Goal: Transaction & Acquisition: Register for event/course

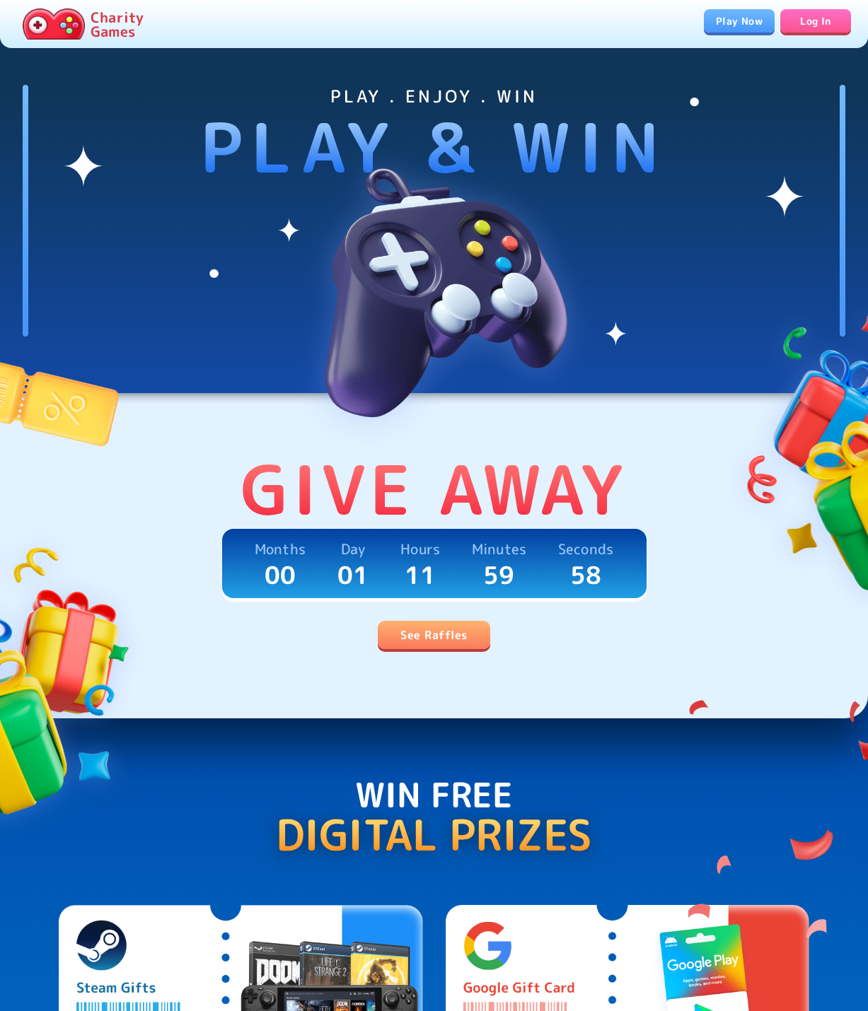
click at [726, 30] on link "Play Now" at bounding box center [739, 20] width 71 height 23
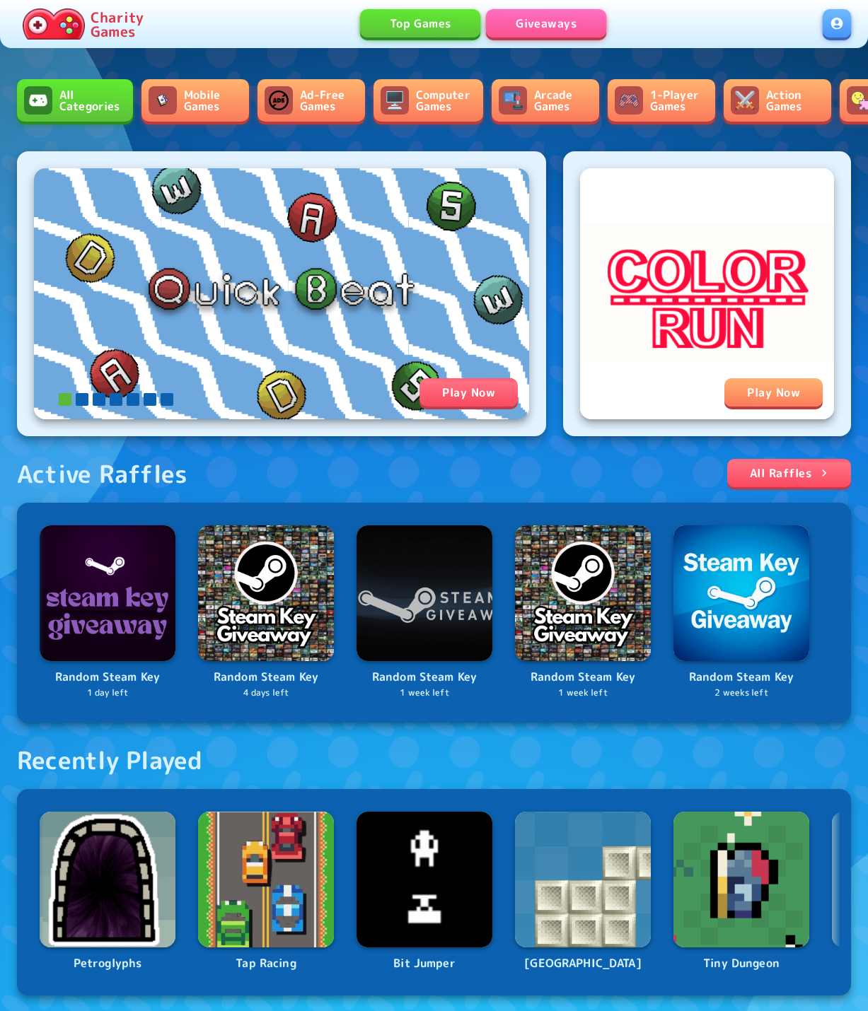
click at [542, 30] on link "Giveaways" at bounding box center [546, 23] width 120 height 28
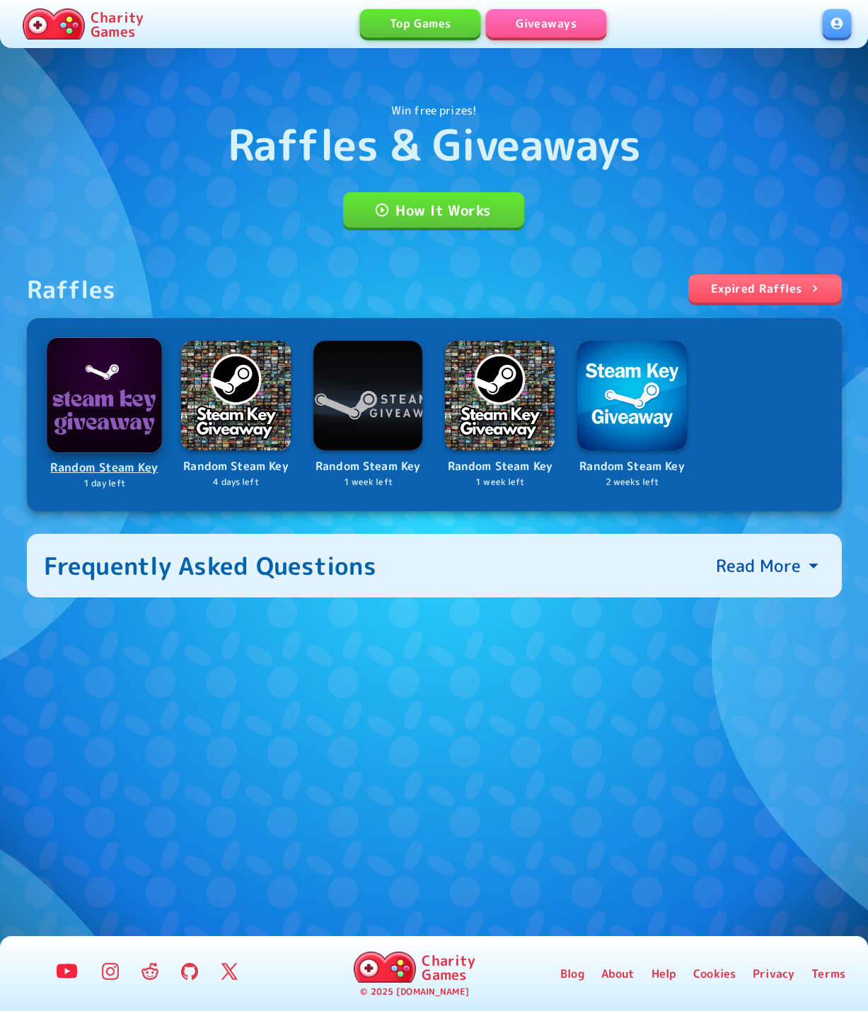
click at [119, 424] on img at bounding box center [104, 394] width 115 height 115
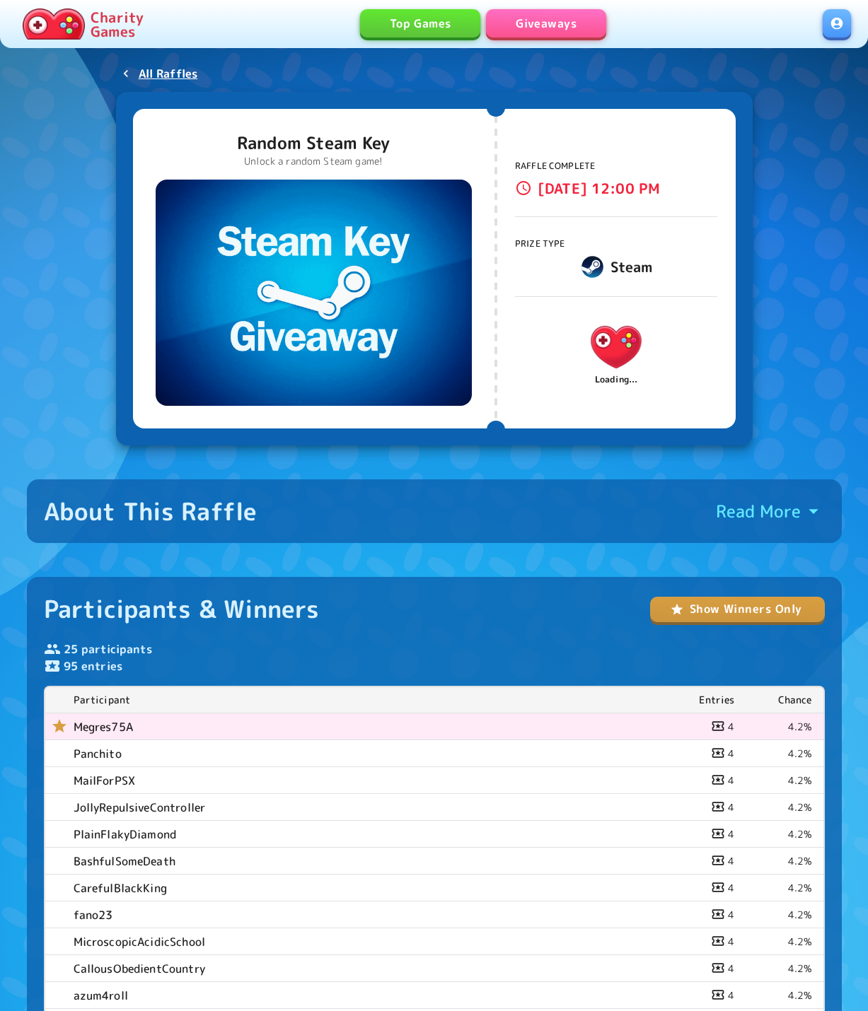
scroll to position [34, 0]
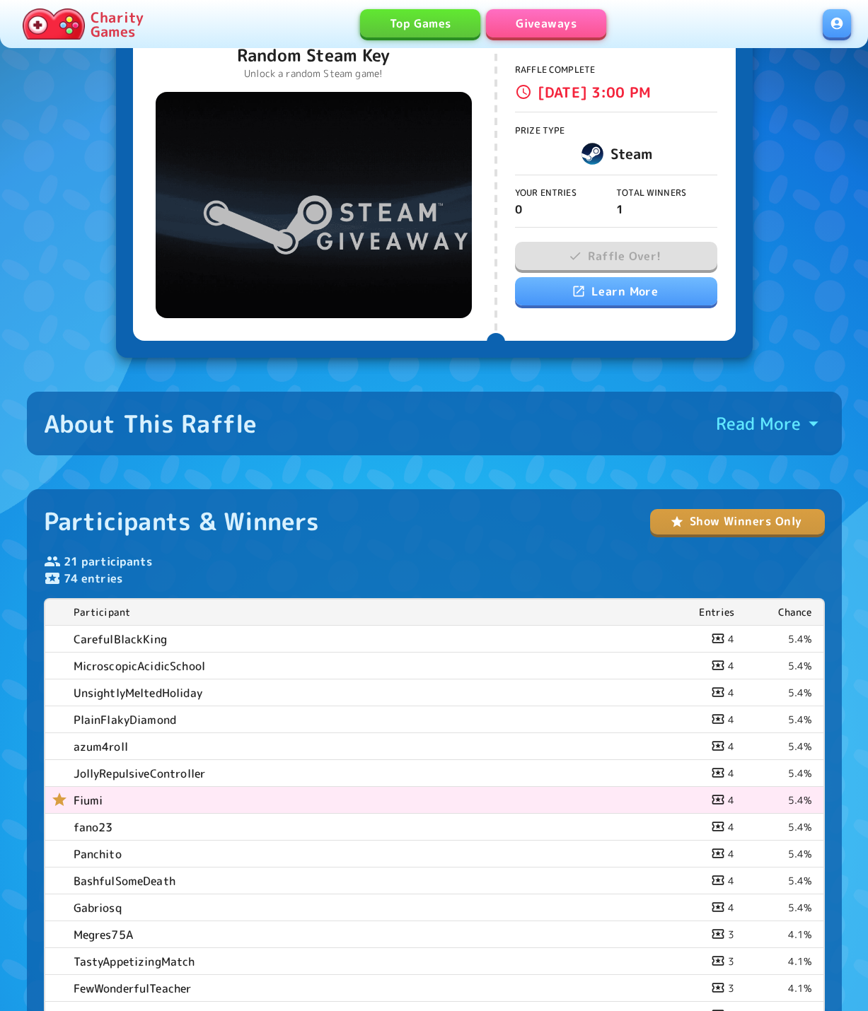
scroll to position [112, 0]
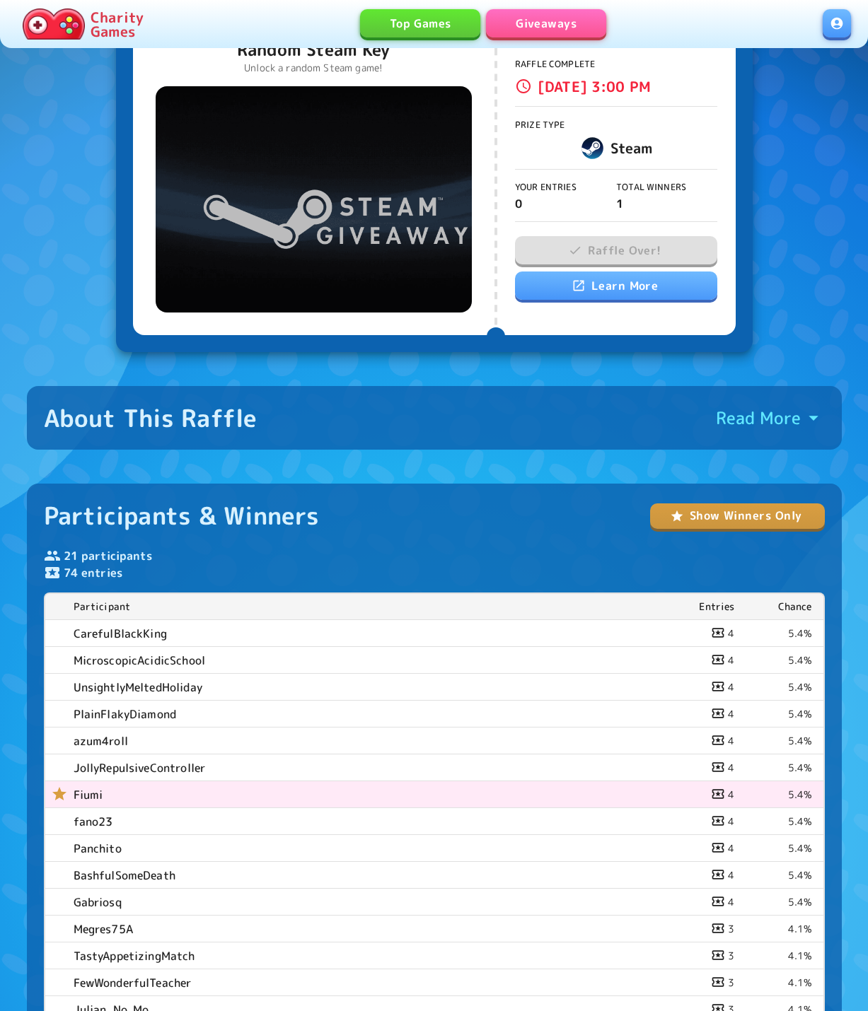
click at [766, 519] on button "Show Winners Only" at bounding box center [737, 515] width 175 height 25
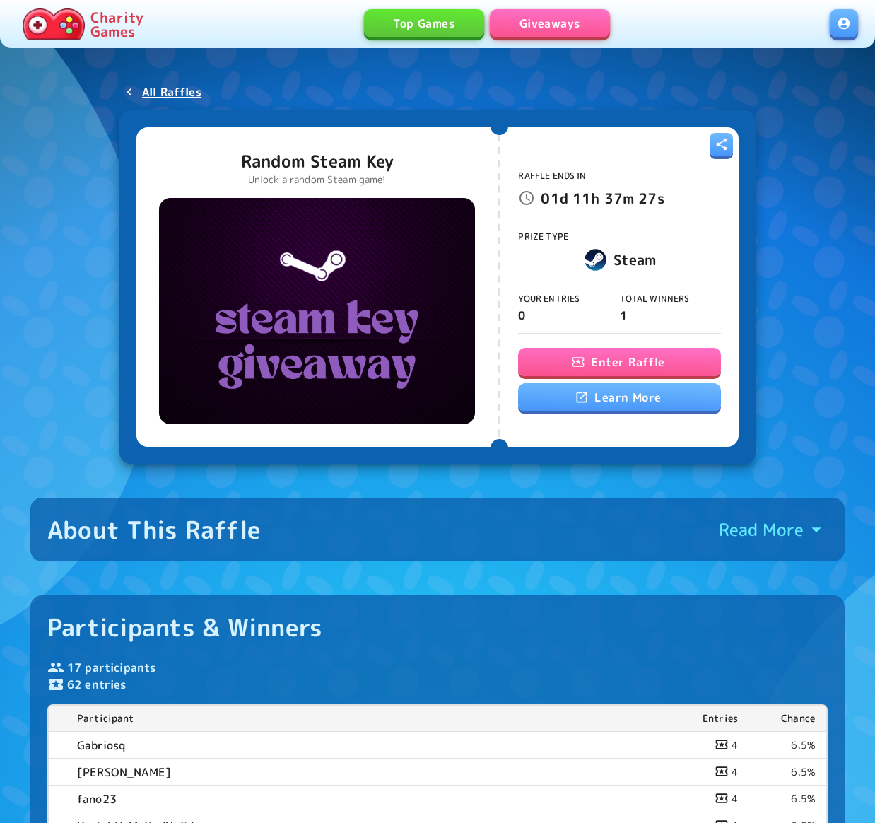
click at [653, 363] on button "Enter Raffle" at bounding box center [619, 362] width 202 height 28
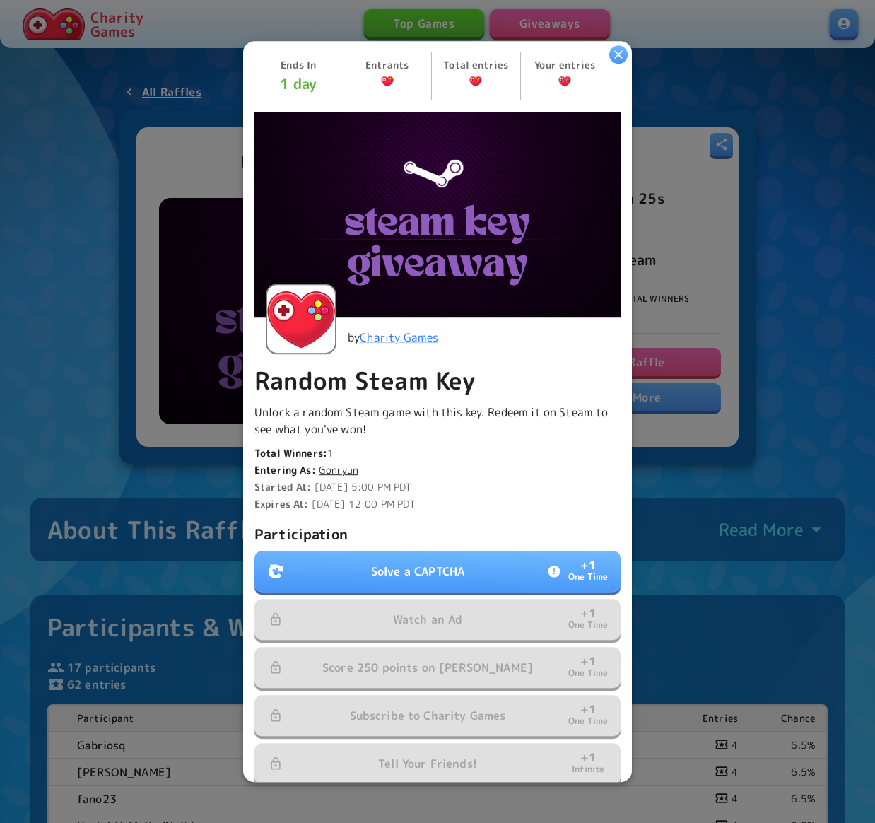
scroll to position [58, 0]
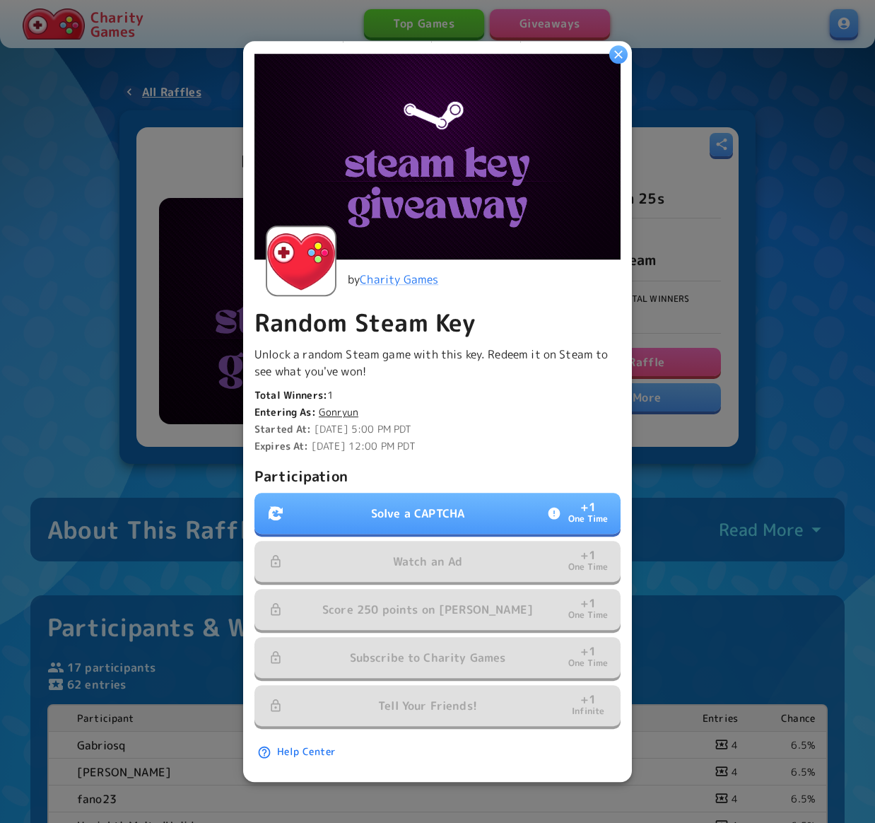
click at [454, 514] on p "Solve a CAPTCHA" at bounding box center [417, 514] width 93 height 17
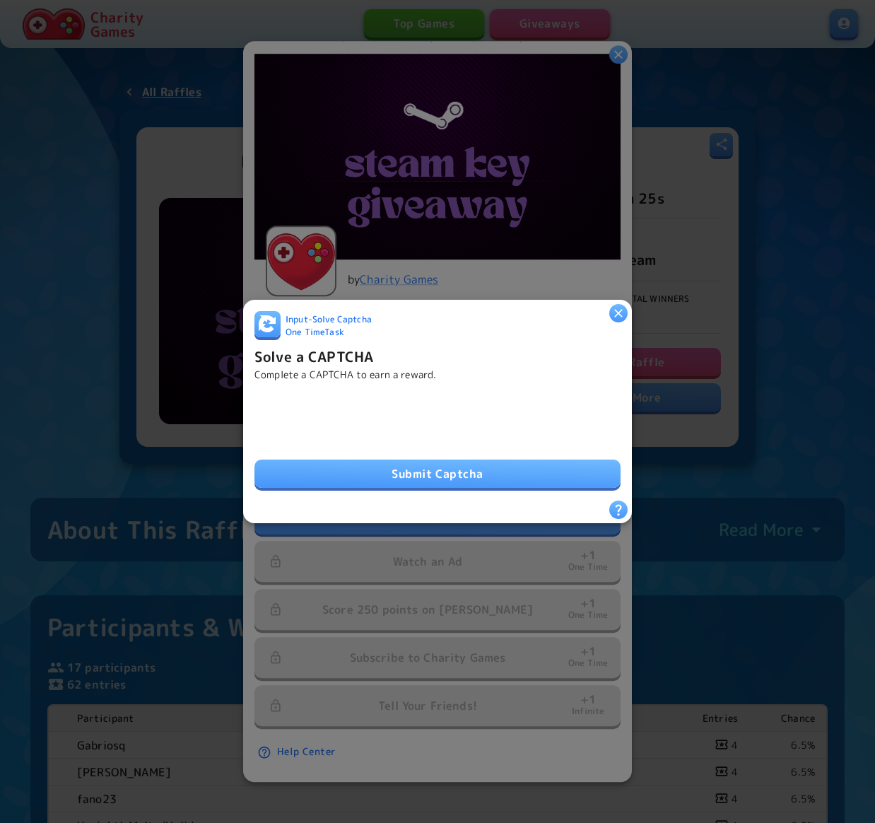
click at [535, 477] on button "Submit Captcha" at bounding box center [438, 474] width 366 height 28
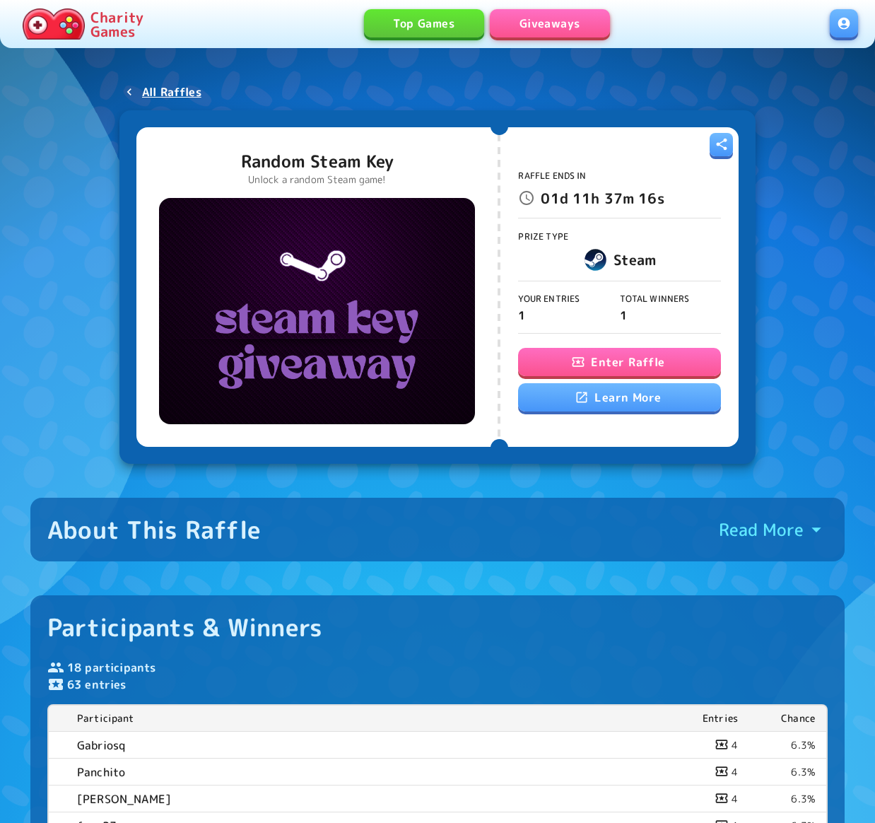
click at [845, 37] on div "Charity Games Top Games Giveaways" at bounding box center [437, 24] width 875 height 48
click at [845, 36] on link at bounding box center [844, 23] width 28 height 28
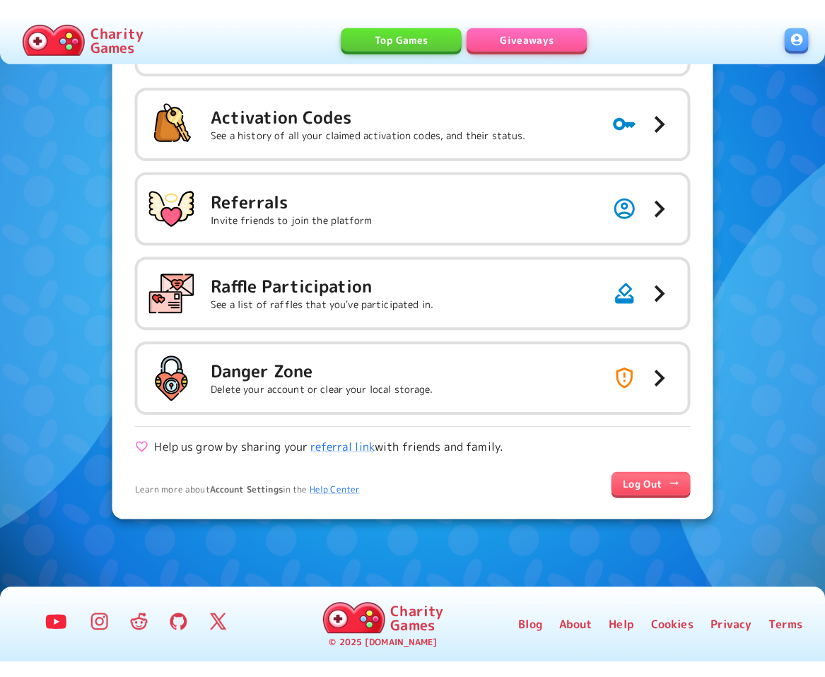
scroll to position [127, 0]
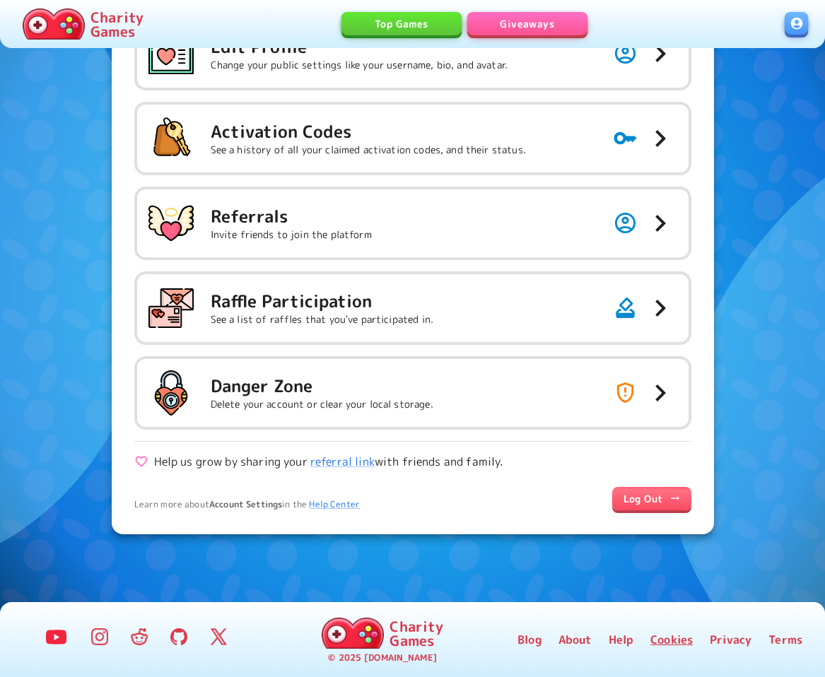
click at [673, 646] on link "Cookies" at bounding box center [672, 639] width 42 height 17
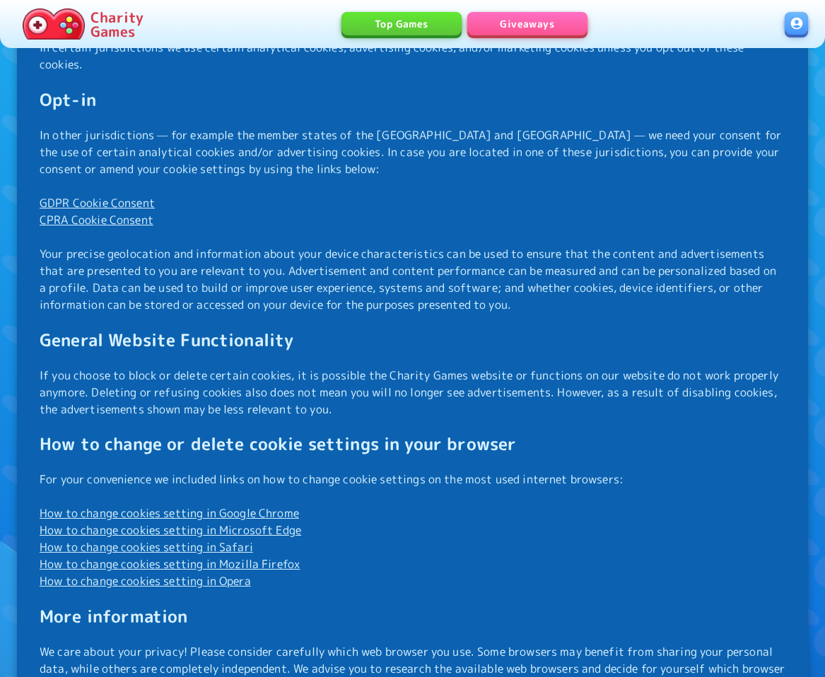
scroll to position [1573, 0]
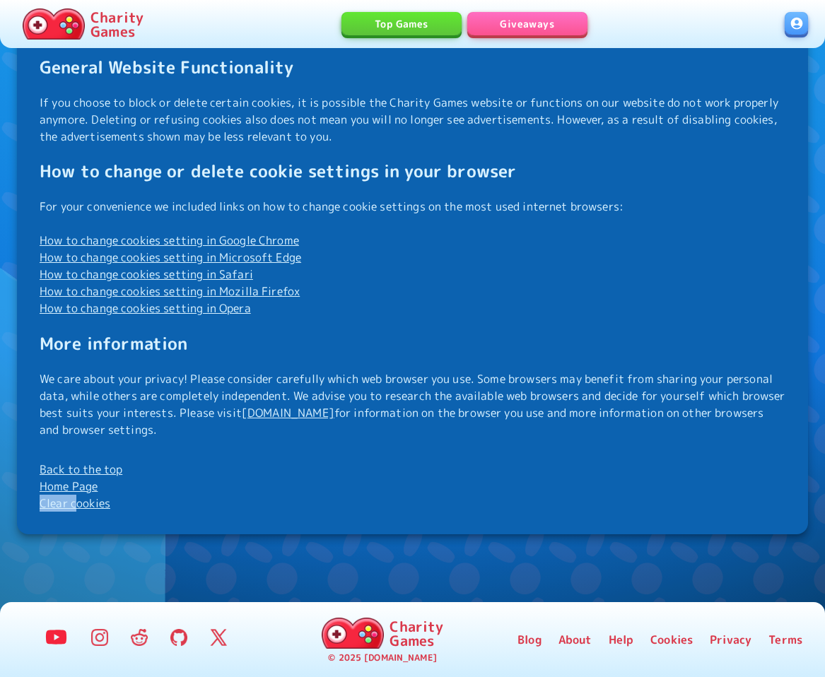
drag, startPoint x: 75, startPoint y: 506, endPoint x: 383, endPoint y: 479, distance: 308.7
click at [383, 479] on p "Back to the top Home Page Clear cookies" at bounding box center [413, 486] width 746 height 51
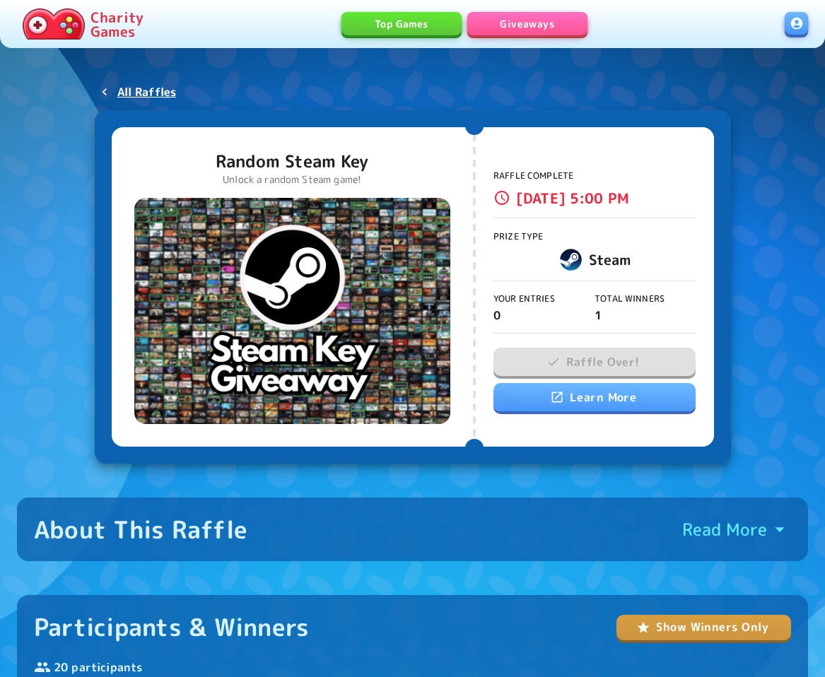
click at [783, 21] on div "Top Games Giveaways" at bounding box center [467, 24] width 636 height 25
click at [793, 21] on link at bounding box center [796, 23] width 23 height 23
